Goal: Transaction & Acquisition: Purchase product/service

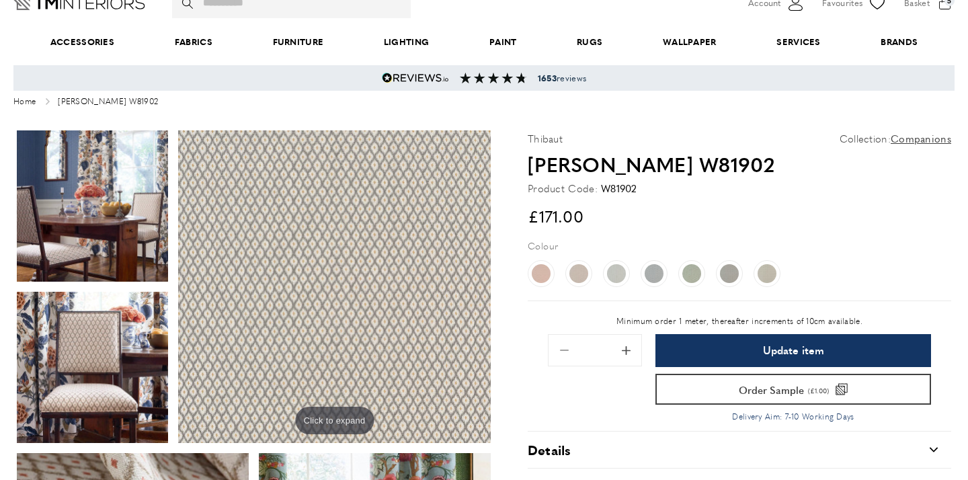
scroll to position [73, 0]
click at [790, 389] on span "Order Sample" at bounding box center [771, 390] width 65 height 10
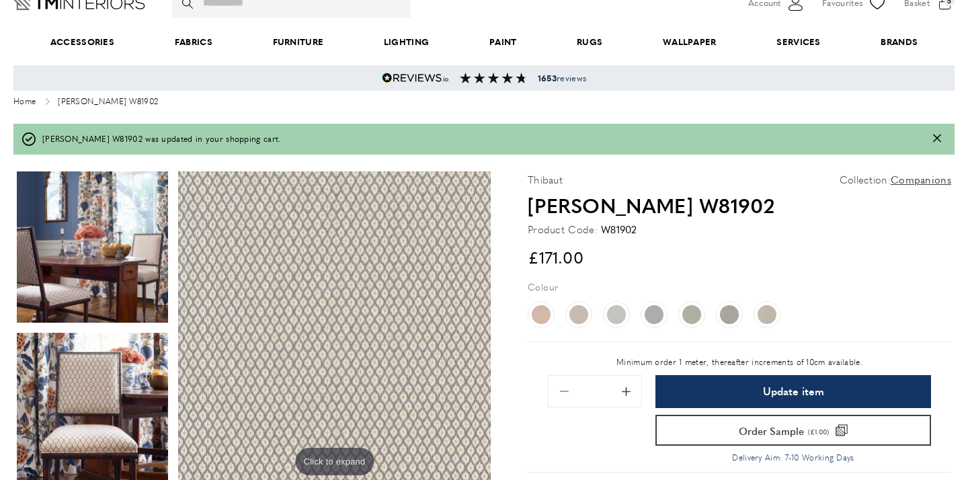
type input "*"
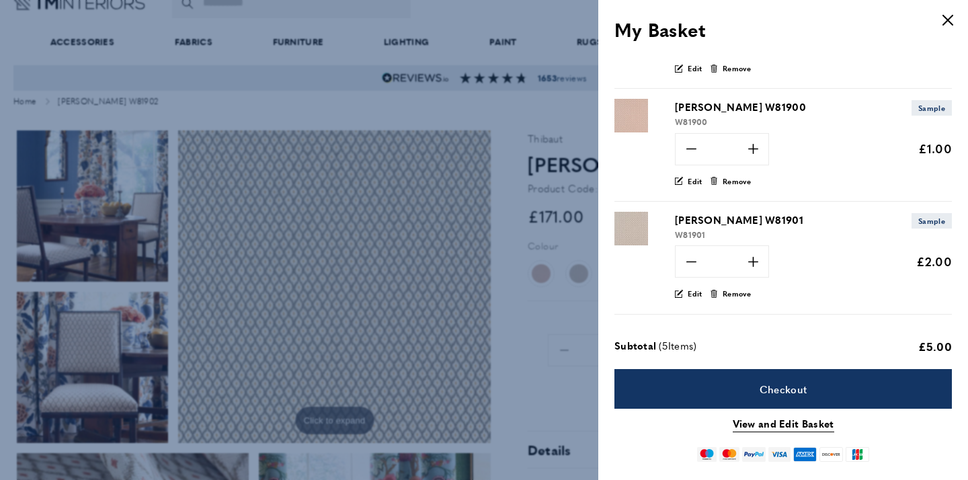
scroll to position [88, 0]
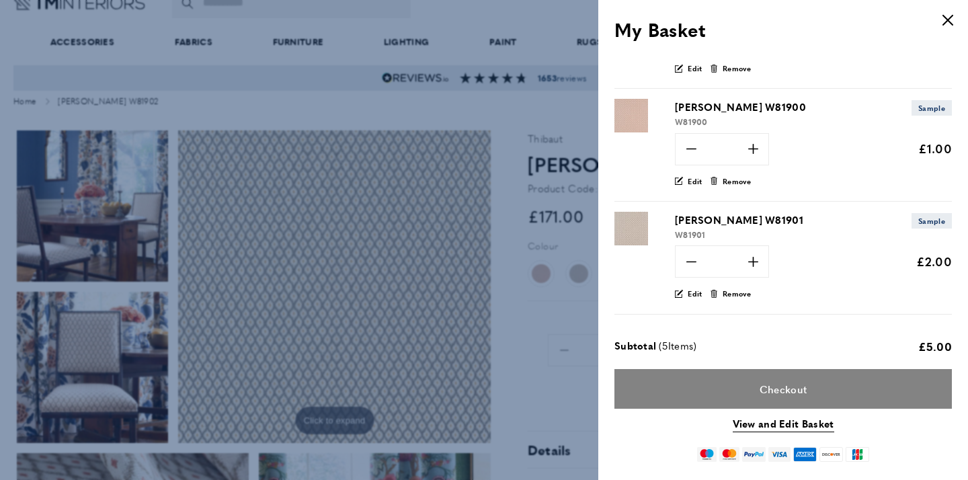
click at [808, 390] on link "Checkout" at bounding box center [784, 389] width 338 height 40
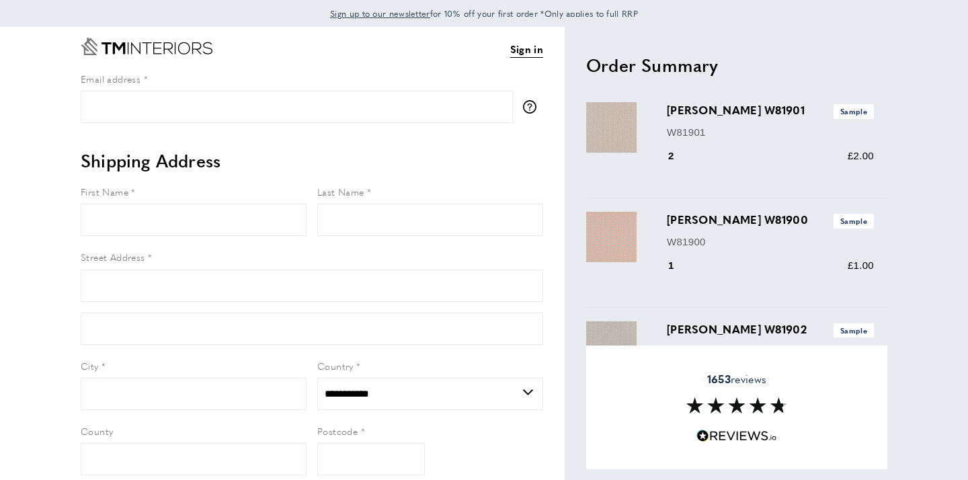
select select "**"
click at [159, 108] on input "Email address" at bounding box center [297, 107] width 432 height 32
